Goal: Information Seeking & Learning: Learn about a topic

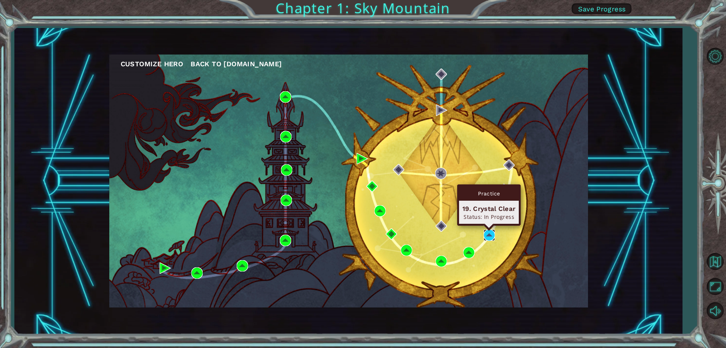
click at [486, 233] on img at bounding box center [489, 234] width 11 height 11
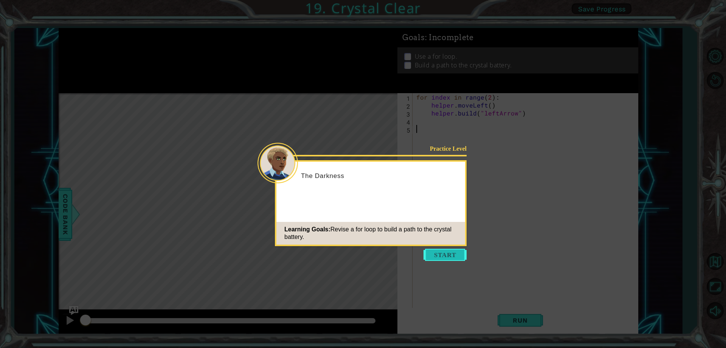
click at [446, 258] on button "Start" at bounding box center [445, 254] width 43 height 12
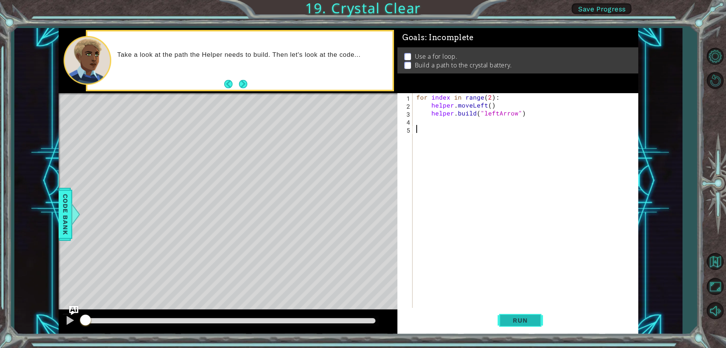
click at [525, 319] on span "Run" at bounding box center [520, 320] width 30 height 8
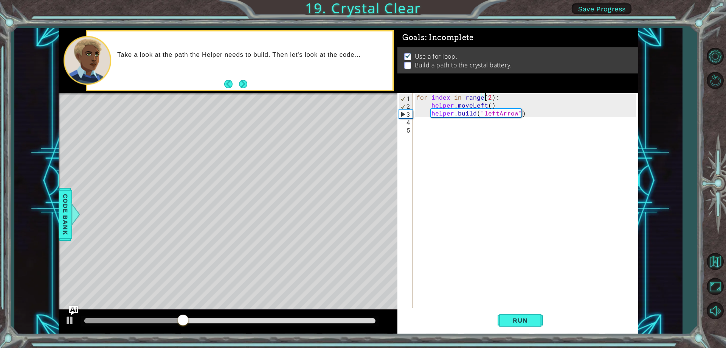
click at [487, 96] on div "for index in range ( 2 ) : helper . moveLeft ( ) helper . build ( "leftArrow" )" at bounding box center [527, 208] width 225 height 230
click at [489, 99] on div "for index in range ( 2 ) : helper . moveLeft ( ) helper . build ( "leftArrow" )" at bounding box center [527, 208] width 225 height 230
type textarea "for index in range(4):"
click at [510, 317] on span "Run" at bounding box center [520, 320] width 30 height 8
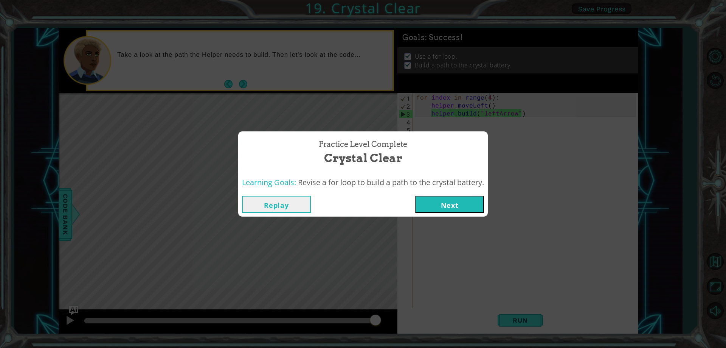
click at [472, 204] on button "Next" at bounding box center [449, 204] width 69 height 17
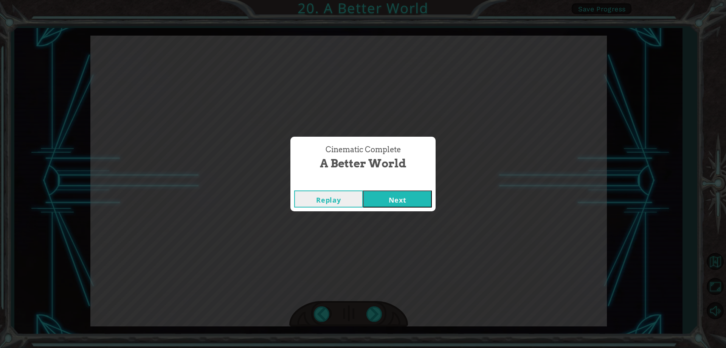
click at [419, 200] on button "Next" at bounding box center [397, 198] width 69 height 17
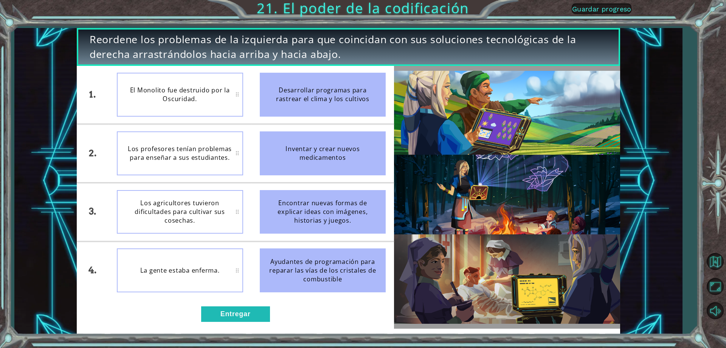
drag, startPoint x: 338, startPoint y: 278, endPoint x: 227, endPoint y: 157, distance: 163.8
click at [264, 166] on ul "Desarrollar programas para rastrear el clima y los cultivos Inventar y crear nu…" at bounding box center [323, 182] width 143 height 233
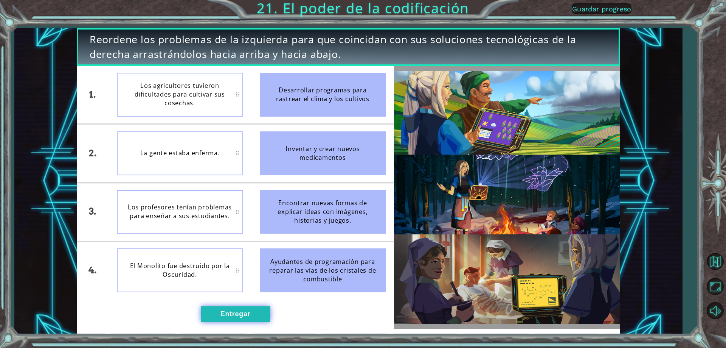
click at [249, 316] on font "Entregar" at bounding box center [235, 314] width 30 height 8
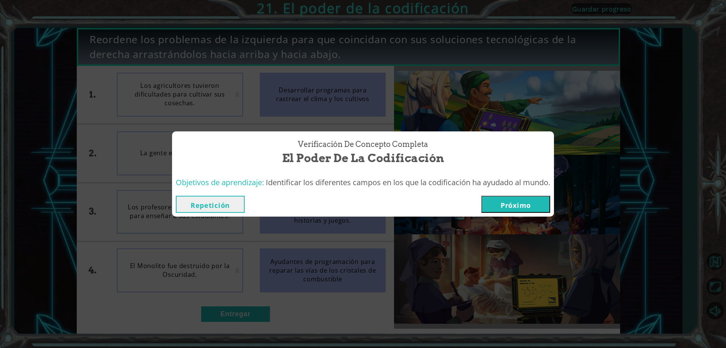
click at [496, 205] on button "Próximo" at bounding box center [515, 204] width 69 height 17
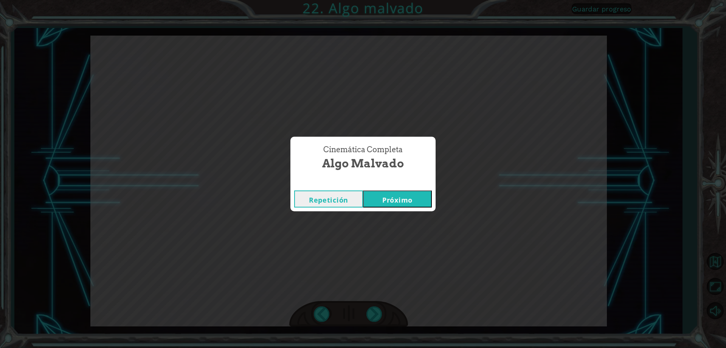
click at [382, 197] on font "Próximo" at bounding box center [397, 199] width 30 height 9
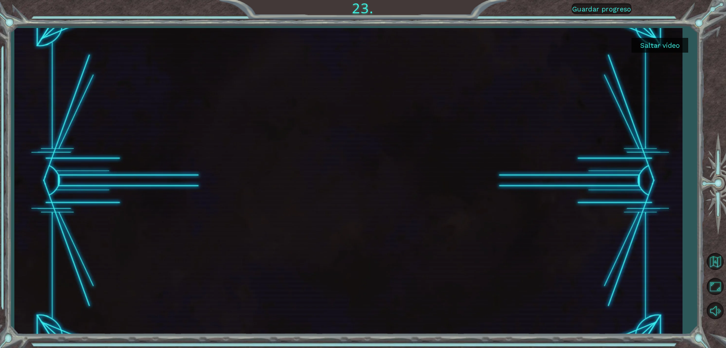
click at [669, 49] on button "Saltar vídeo" at bounding box center [660, 45] width 57 height 15
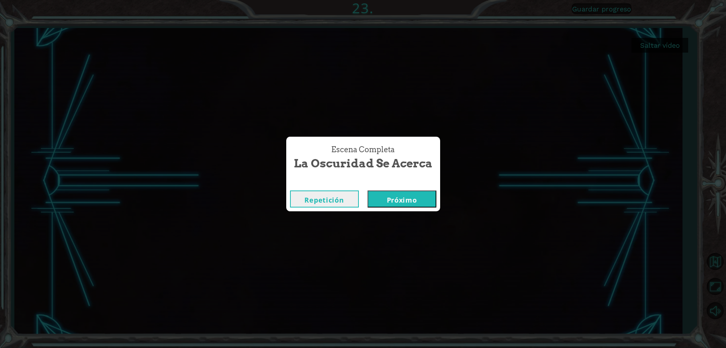
click at [415, 197] on font "Próximo" at bounding box center [402, 199] width 30 height 9
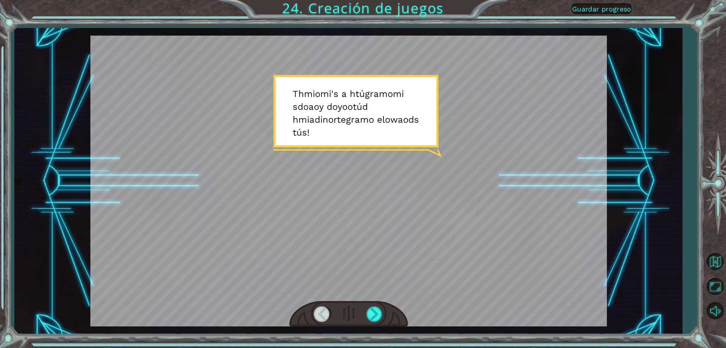
drag, startPoint x: 287, startPoint y: 92, endPoint x: 346, endPoint y: 98, distance: 59.3
click at [346, 98] on div at bounding box center [348, 181] width 517 height 290
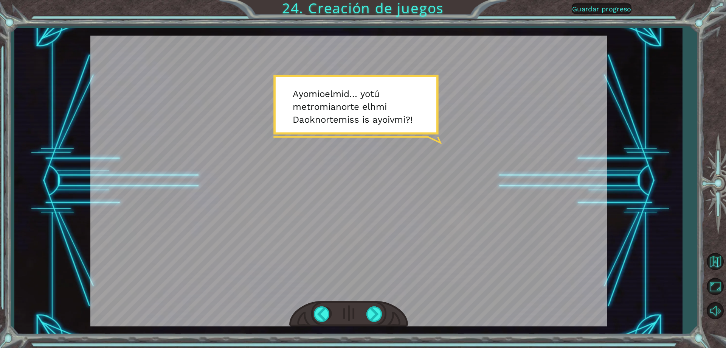
click at [377, 322] on div at bounding box center [348, 314] width 119 height 26
click at [377, 318] on div at bounding box center [374, 314] width 17 height 16
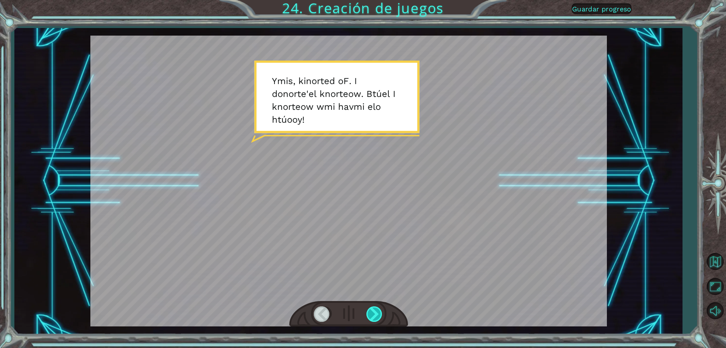
click at [377, 318] on div at bounding box center [374, 314] width 17 height 16
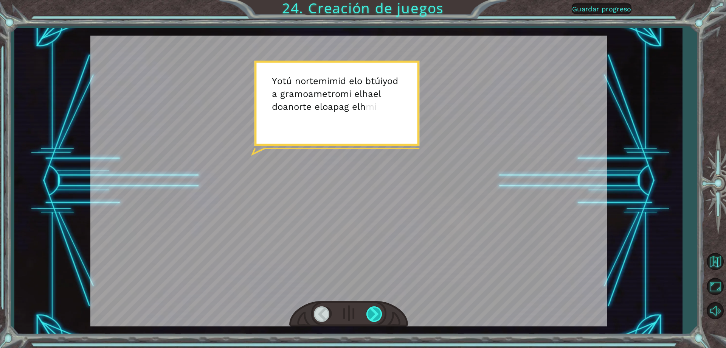
click at [377, 318] on div at bounding box center [374, 314] width 17 height 16
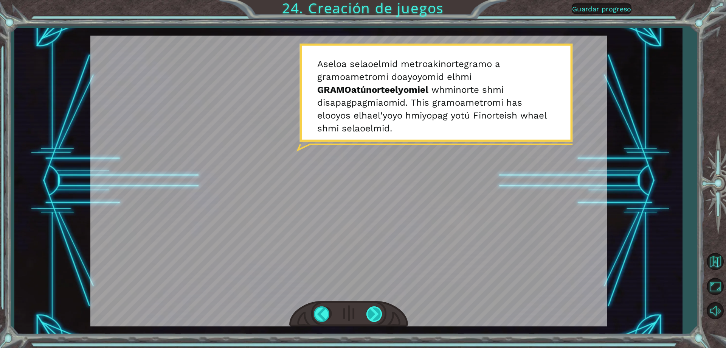
click at [379, 307] on div at bounding box center [374, 314] width 17 height 16
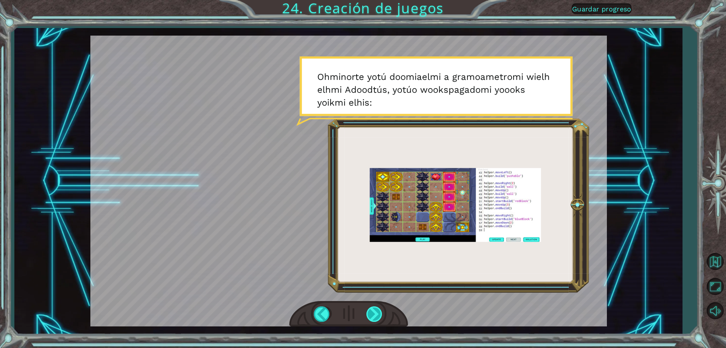
click at [372, 312] on div at bounding box center [374, 314] width 17 height 16
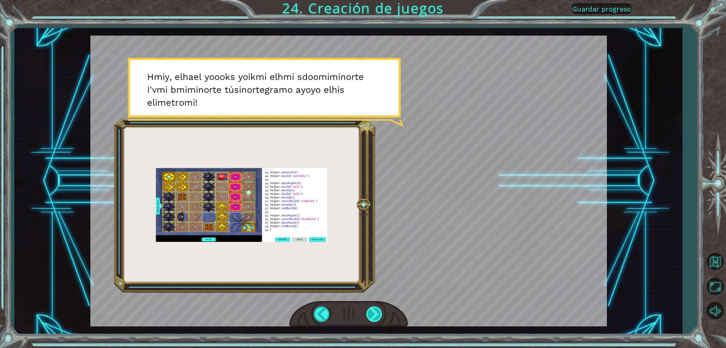
click at [379, 309] on div at bounding box center [374, 314] width 17 height 16
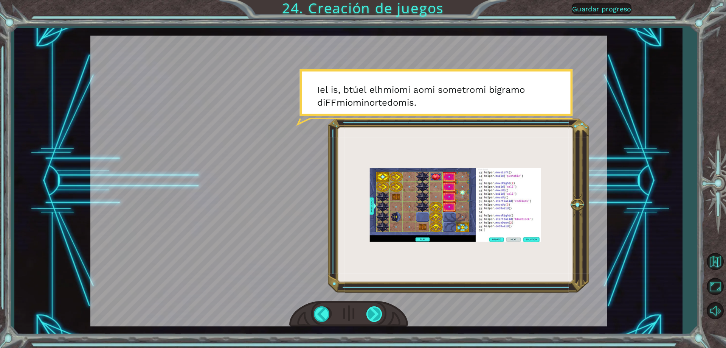
click at [376, 309] on div at bounding box center [374, 314] width 17 height 16
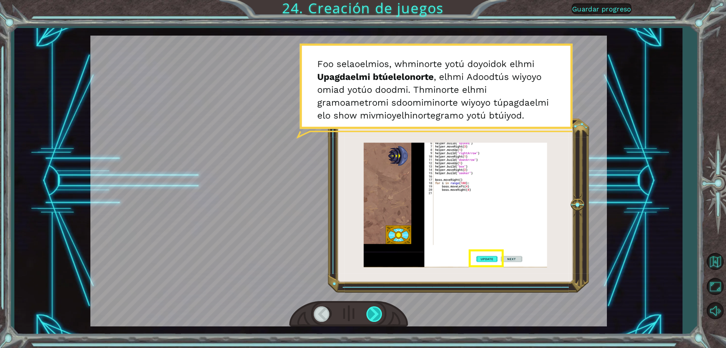
click at [377, 311] on div at bounding box center [374, 314] width 17 height 16
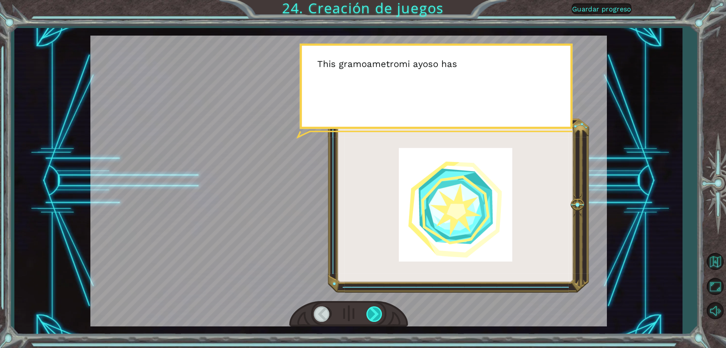
click at [377, 311] on div at bounding box center [374, 314] width 17 height 16
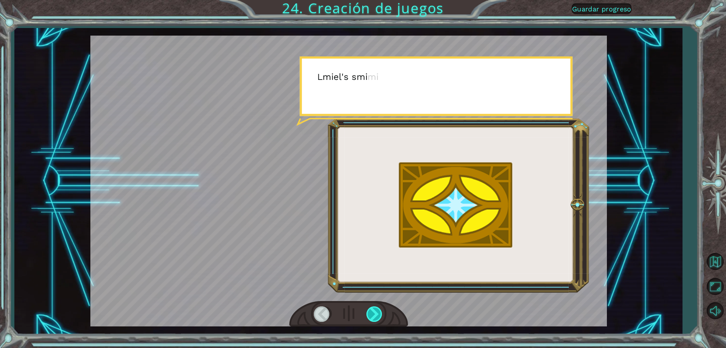
click at [377, 311] on div at bounding box center [374, 314] width 17 height 16
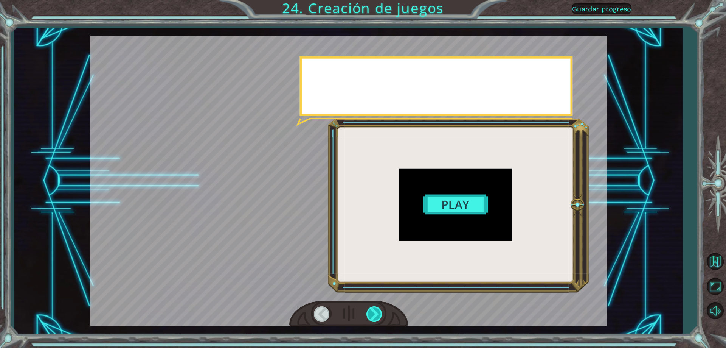
click at [377, 311] on div at bounding box center [374, 314] width 17 height 16
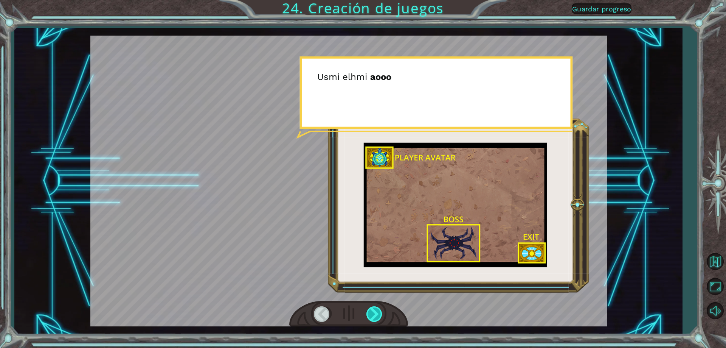
click at [377, 311] on div at bounding box center [374, 314] width 17 height 16
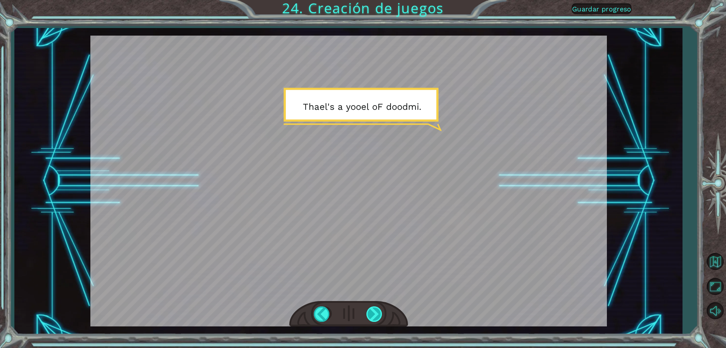
click at [377, 311] on div at bounding box center [374, 314] width 17 height 16
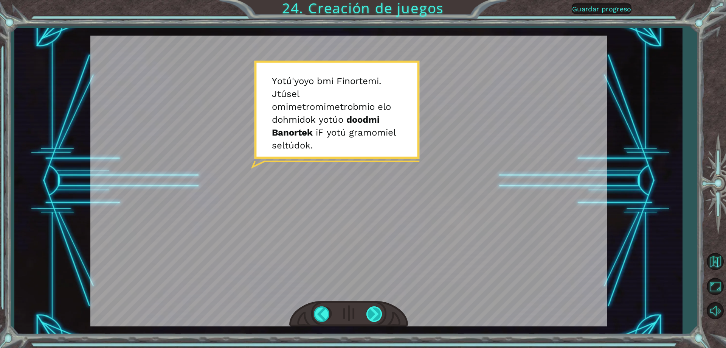
click at [373, 312] on div at bounding box center [374, 314] width 17 height 16
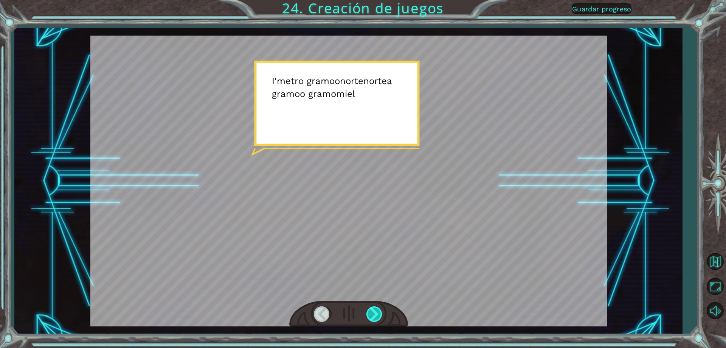
click at [373, 312] on div at bounding box center [374, 314] width 17 height 16
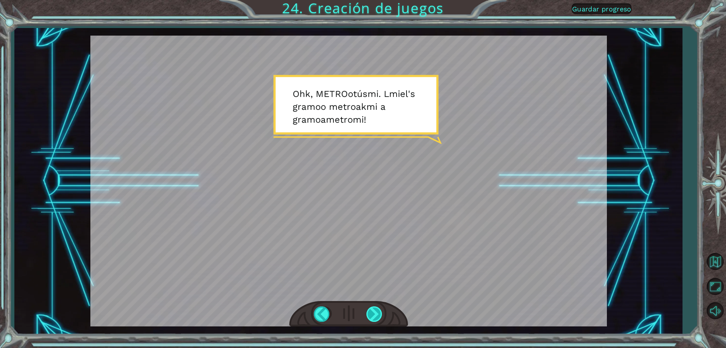
click at [373, 312] on div at bounding box center [374, 314] width 17 height 16
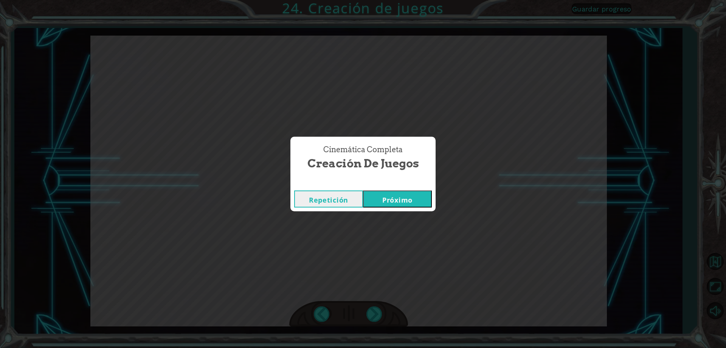
click at [384, 196] on font "Próximo" at bounding box center [397, 199] width 30 height 9
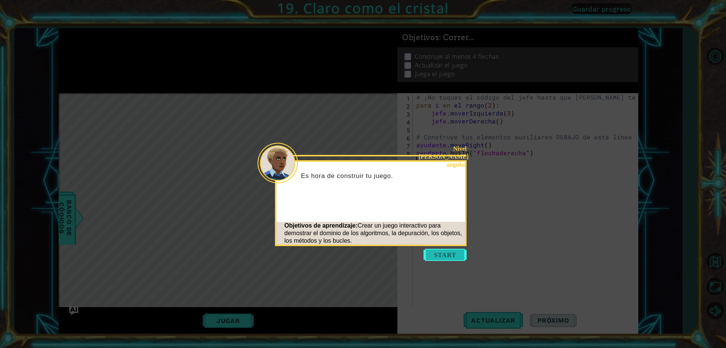
click at [453, 255] on button "Comenzar" at bounding box center [445, 254] width 43 height 12
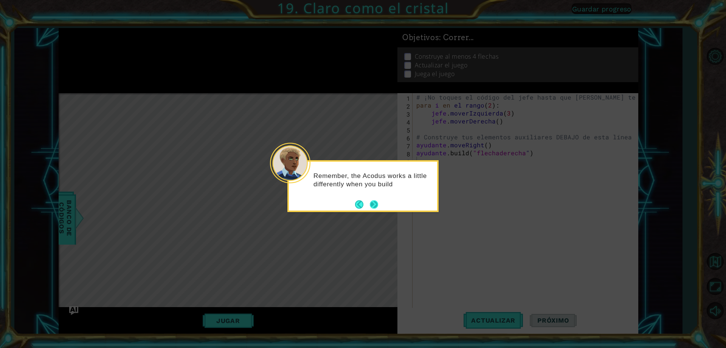
click at [374, 206] on button "Próximo" at bounding box center [374, 204] width 8 height 8
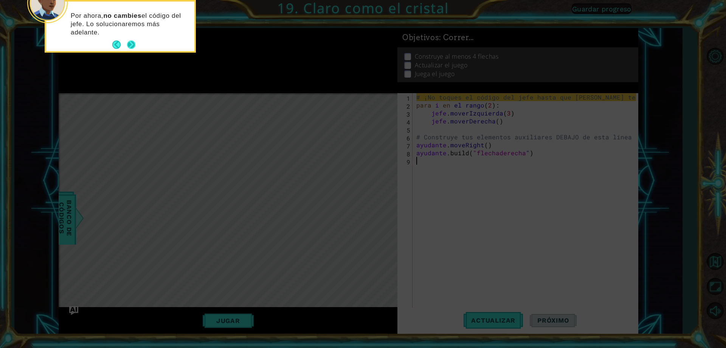
click at [130, 42] on button "Próximo" at bounding box center [131, 44] width 8 height 8
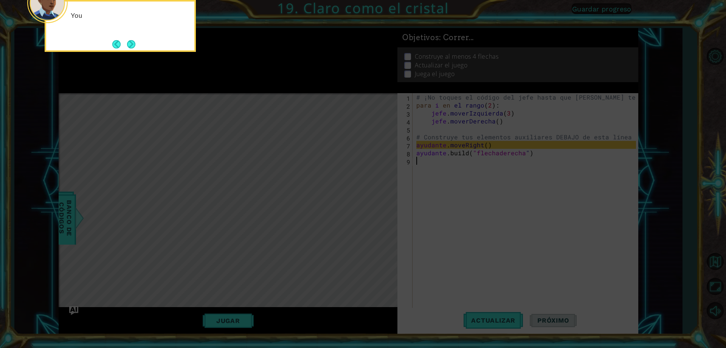
click at [130, 42] on button "Next" at bounding box center [131, 44] width 8 height 8
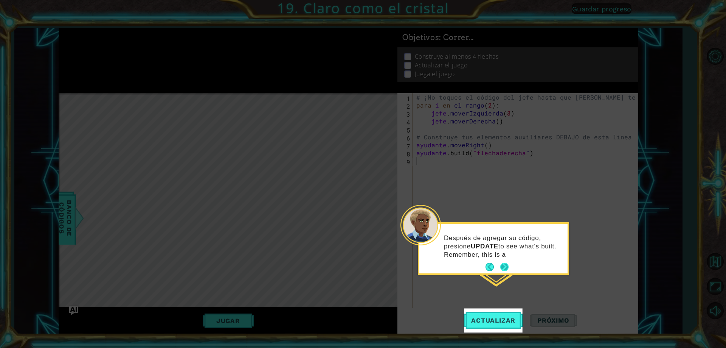
click at [504, 265] on button "Próximo" at bounding box center [504, 266] width 8 height 8
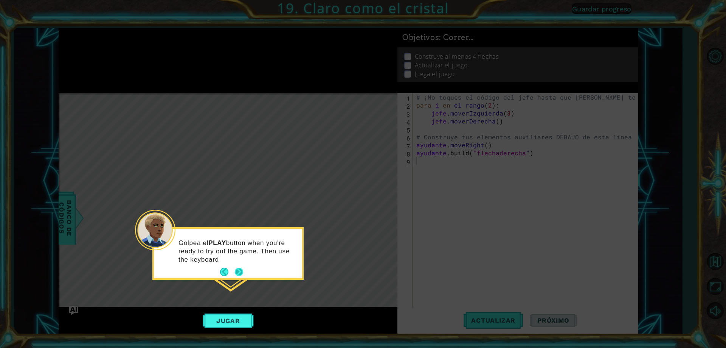
click at [241, 270] on button "Próximo" at bounding box center [239, 271] width 9 height 9
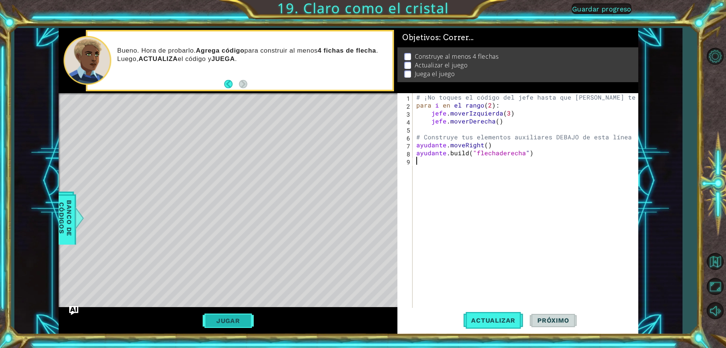
click at [234, 322] on font "Jugar" at bounding box center [228, 321] width 24 height 8
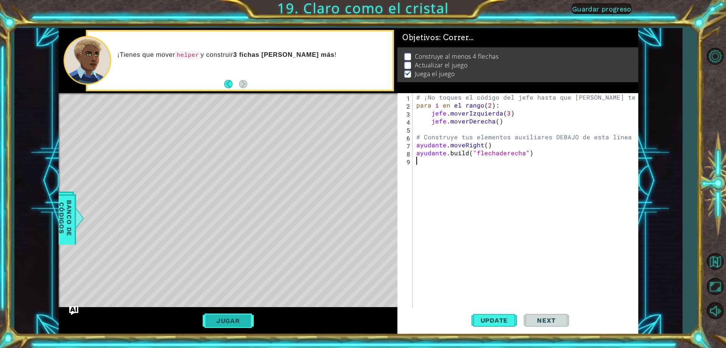
click at [250, 318] on button "Jugar" at bounding box center [228, 320] width 51 height 14
click at [237, 322] on font "Jugar" at bounding box center [228, 321] width 24 height 8
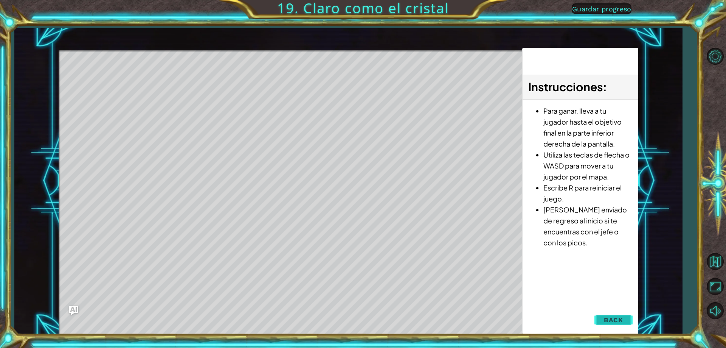
click at [618, 320] on span "Back" at bounding box center [613, 320] width 19 height 8
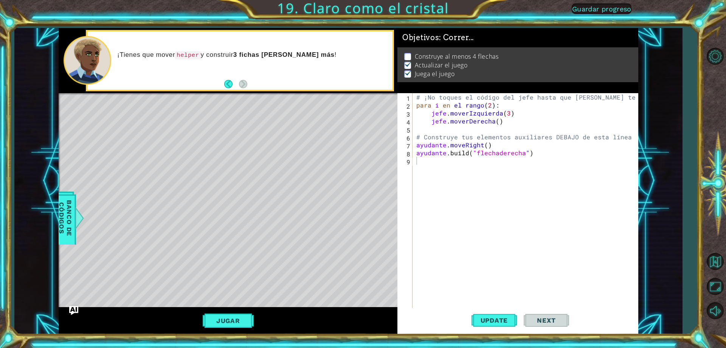
type textarea "boss.moveLeft(3)"
click at [522, 113] on div "# ¡No toques el código del jefe hasta que [PERSON_NAME] te diga que estás listo…" at bounding box center [527, 208] width 225 height 230
click at [522, 114] on div "# ¡No toques el código del jefe hasta que [PERSON_NAME] te diga que estás listo…" at bounding box center [527, 208] width 225 height 230
drag, startPoint x: 489, startPoint y: 114, endPoint x: 478, endPoint y: 113, distance: 11.1
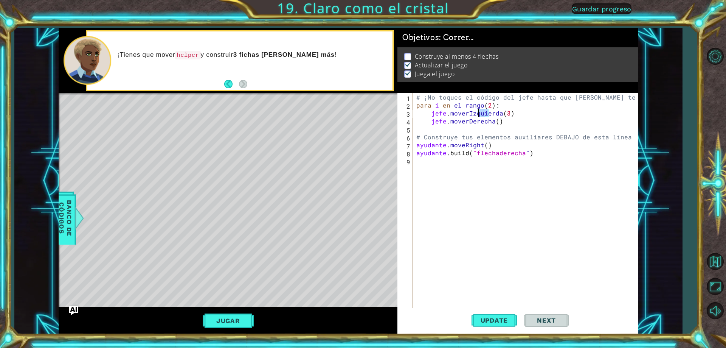
click at [478, 113] on div "# ¡No toques el código del jefe hasta que [PERSON_NAME] te diga que estás listo…" at bounding box center [527, 208] width 225 height 230
click at [495, 171] on div "# ¡No toques el código del jefe hasta que [PERSON_NAME] te diga que estás listo…" at bounding box center [527, 208] width 225 height 230
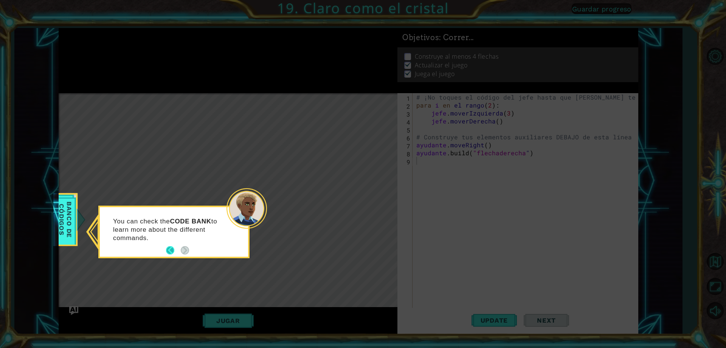
click at [174, 246] on button "Atrás" at bounding box center [173, 250] width 15 height 8
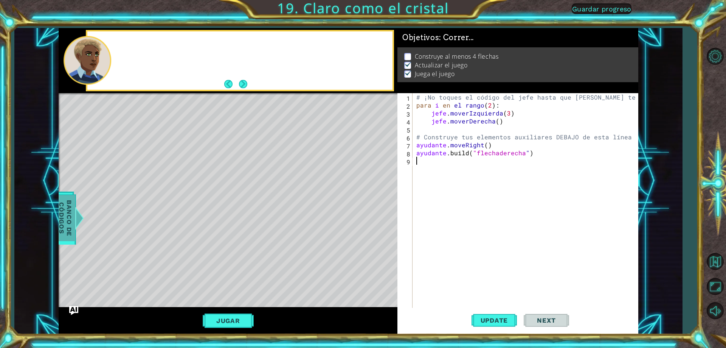
click at [68, 219] on font "Banco de códigos" at bounding box center [65, 218] width 15 height 36
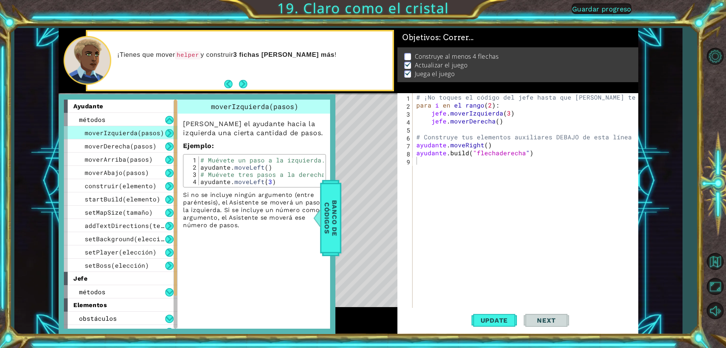
click at [132, 139] on div "moverIzquierda(pasos)" at bounding box center [120, 132] width 113 height 13
click at [140, 134] on font "moverIzquierda(pasos)" at bounding box center [124, 133] width 79 height 8
click at [169, 135] on button at bounding box center [169, 133] width 8 height 8
click at [599, 10] on font "Guardar progreso" at bounding box center [601, 9] width 59 height 8
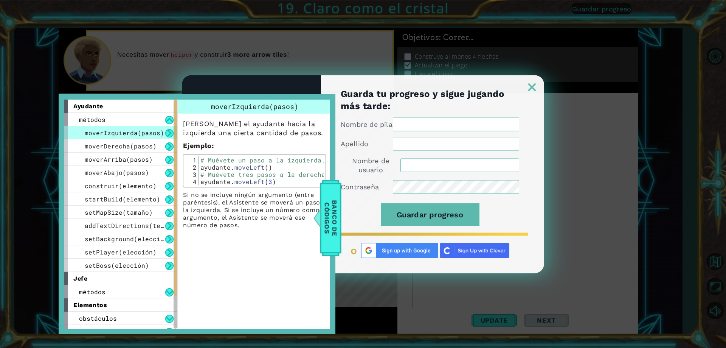
click at [533, 83] on img at bounding box center [532, 87] width 8 height 8
